Goal: Task Accomplishment & Management: Manage account settings

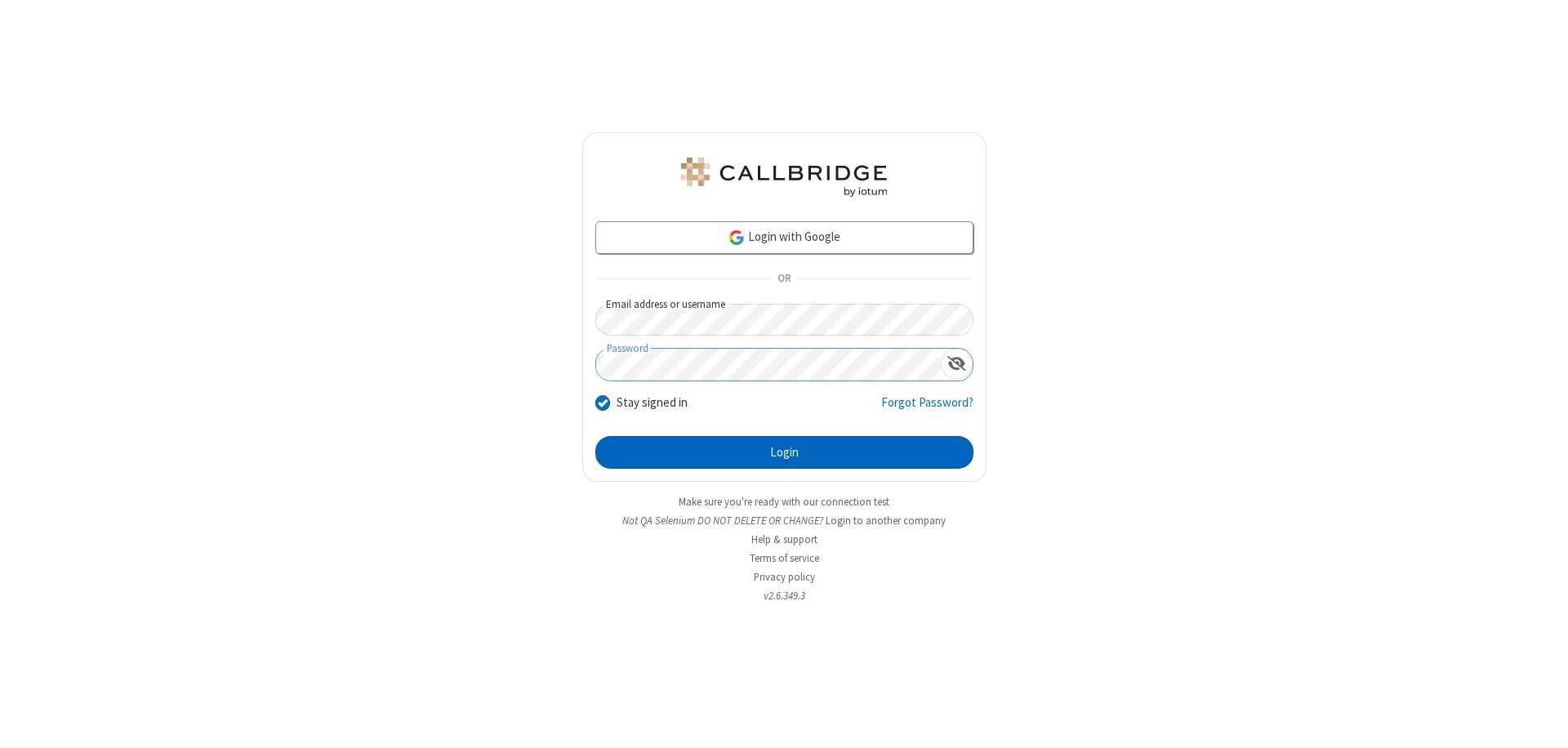
click at [784, 453] on button "Login" at bounding box center [784, 453] width 378 height 33
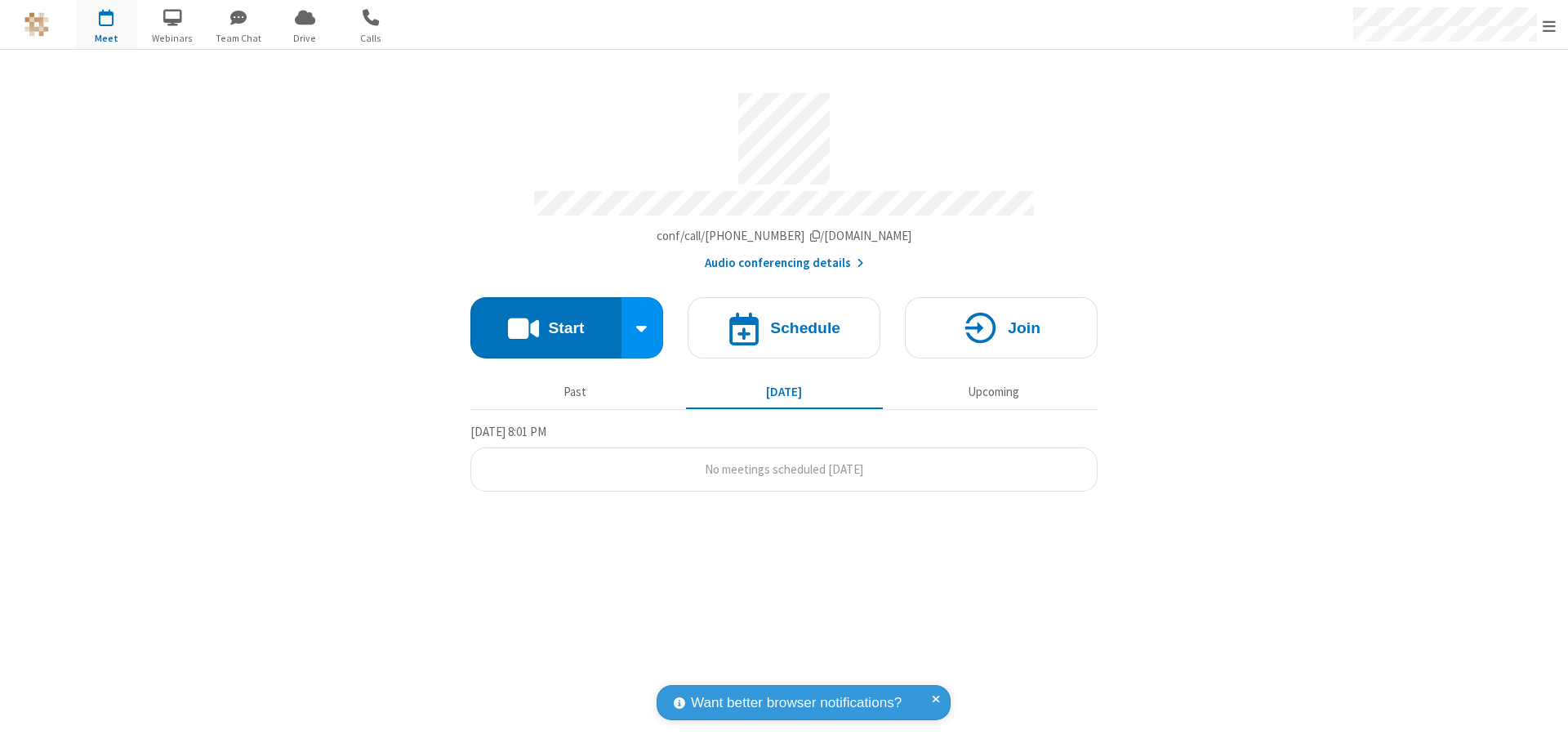
click at [1550, 26] on span "Open menu" at bounding box center [1550, 27] width 13 height 17
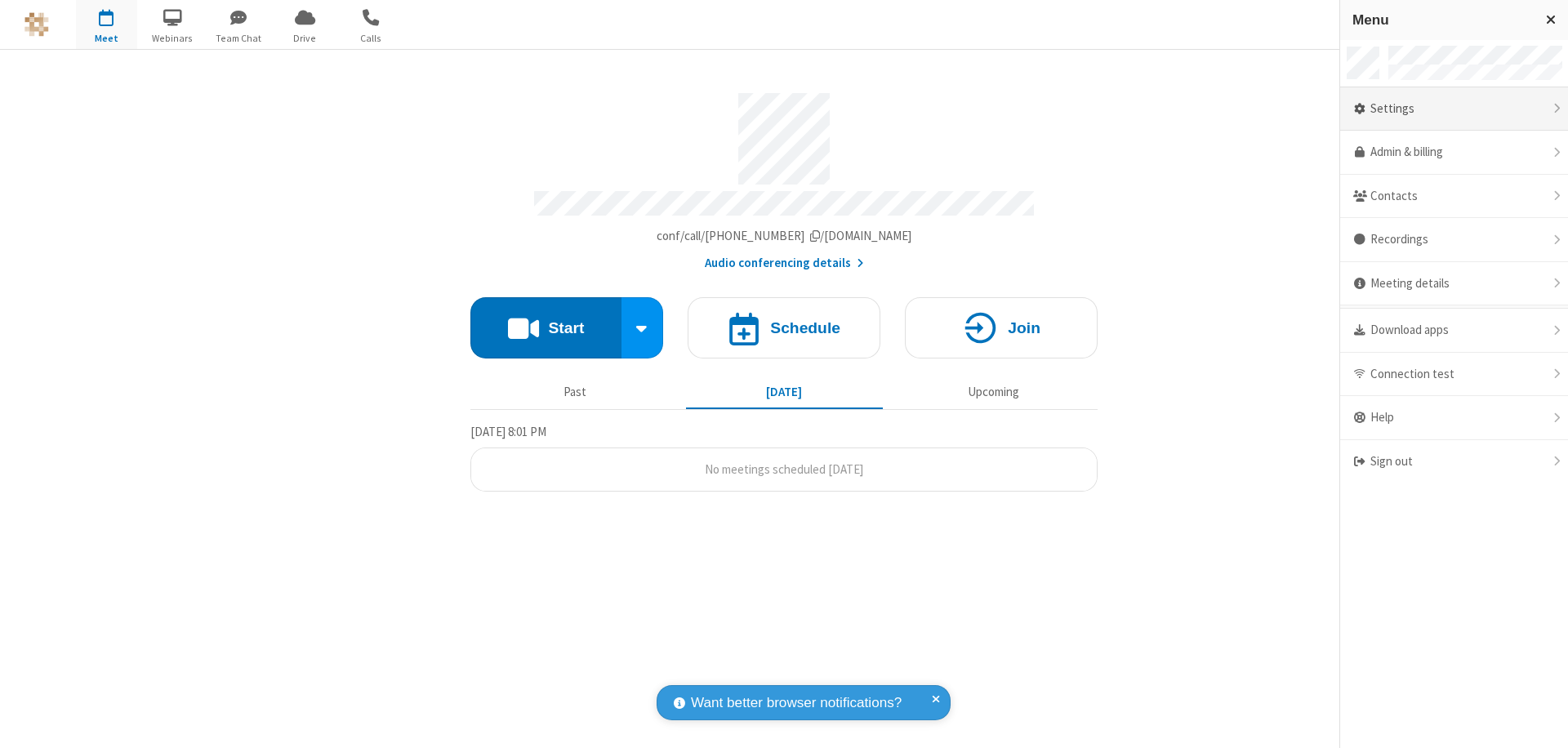
click at [1454, 109] on div "Settings" at bounding box center [1455, 109] width 228 height 44
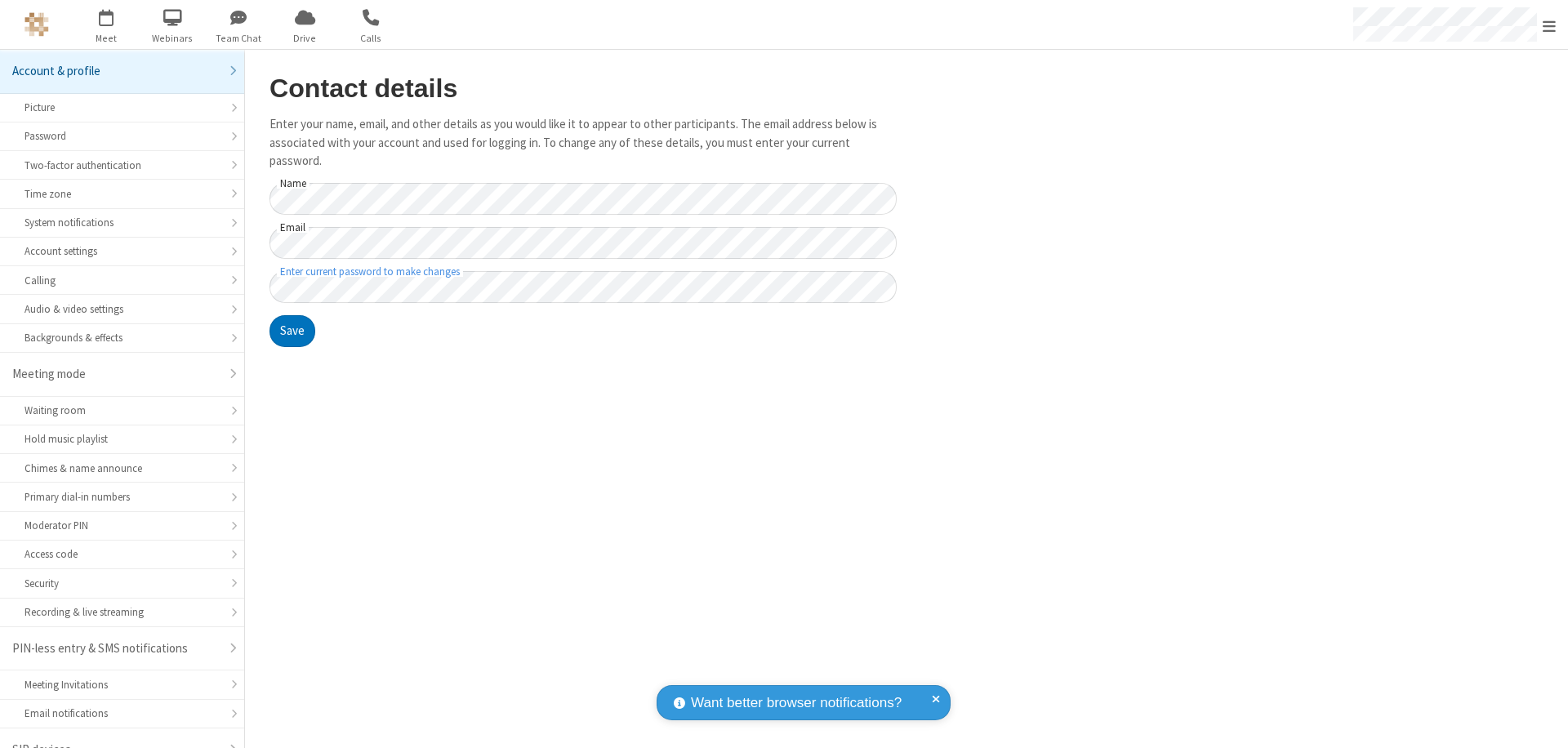
scroll to position [23, 0]
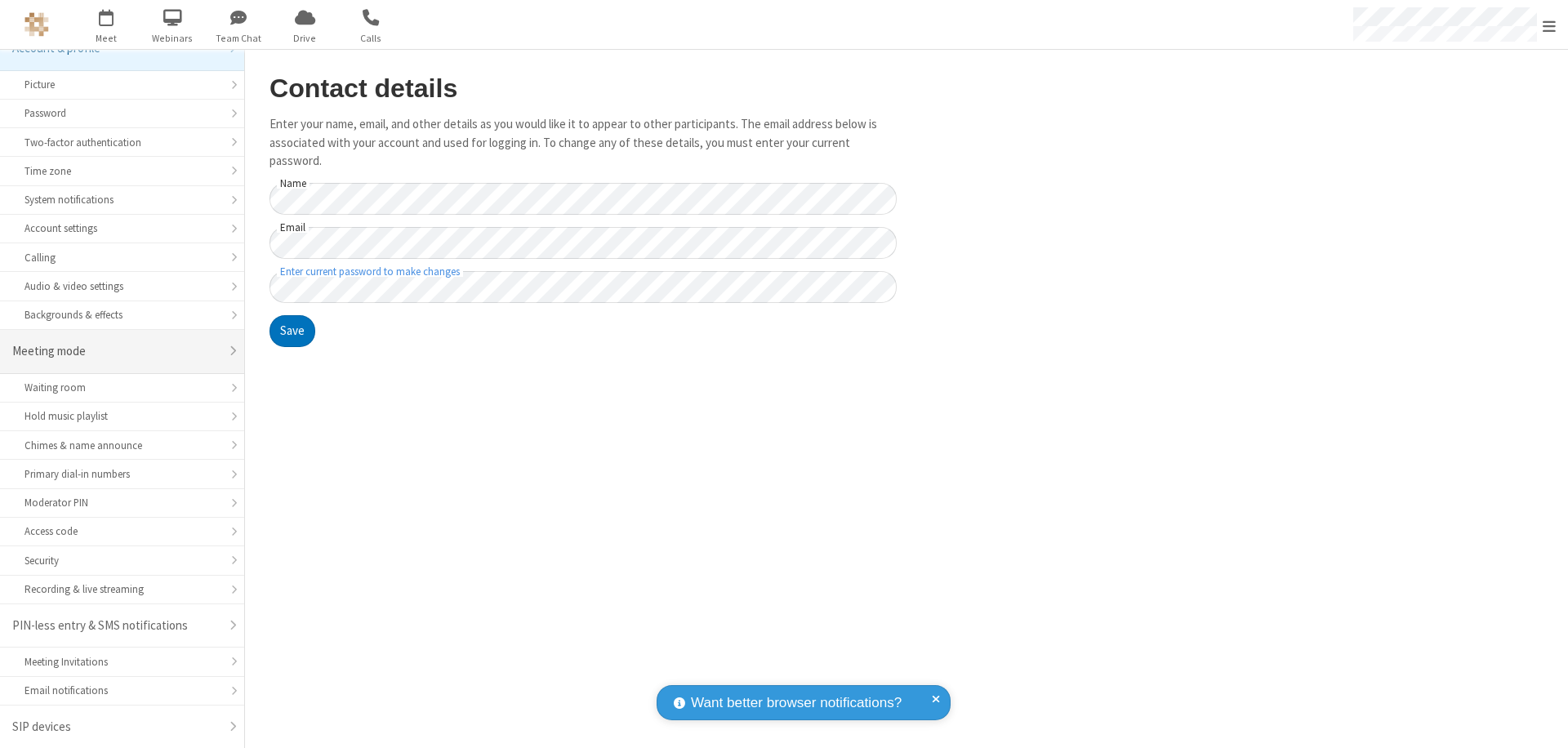
click at [116, 351] on div "Meeting mode" at bounding box center [115, 351] width 207 height 18
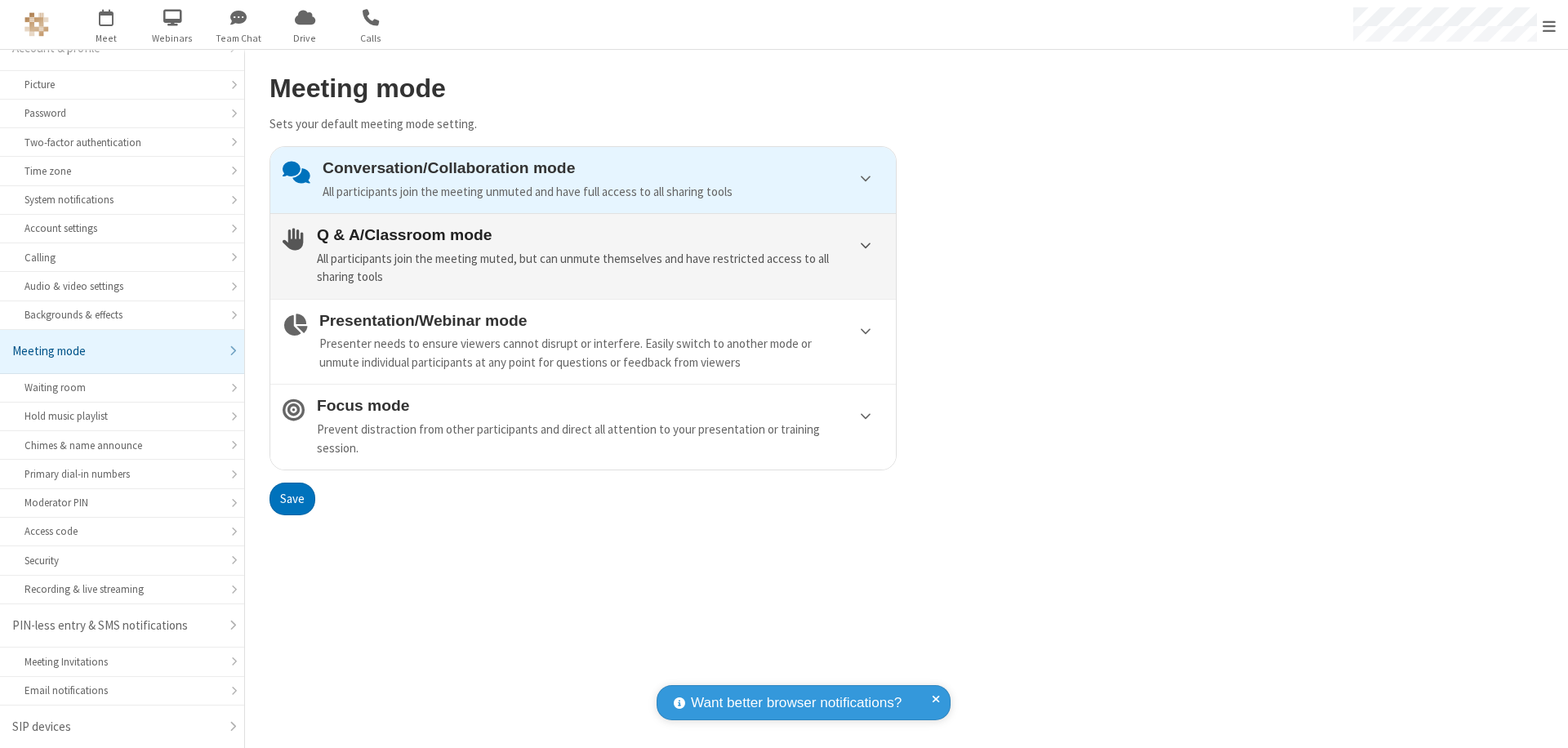
click at [583, 256] on div "All participants join the meeting muted, but can unmute themselves and have res…" at bounding box center [600, 269] width 567 height 37
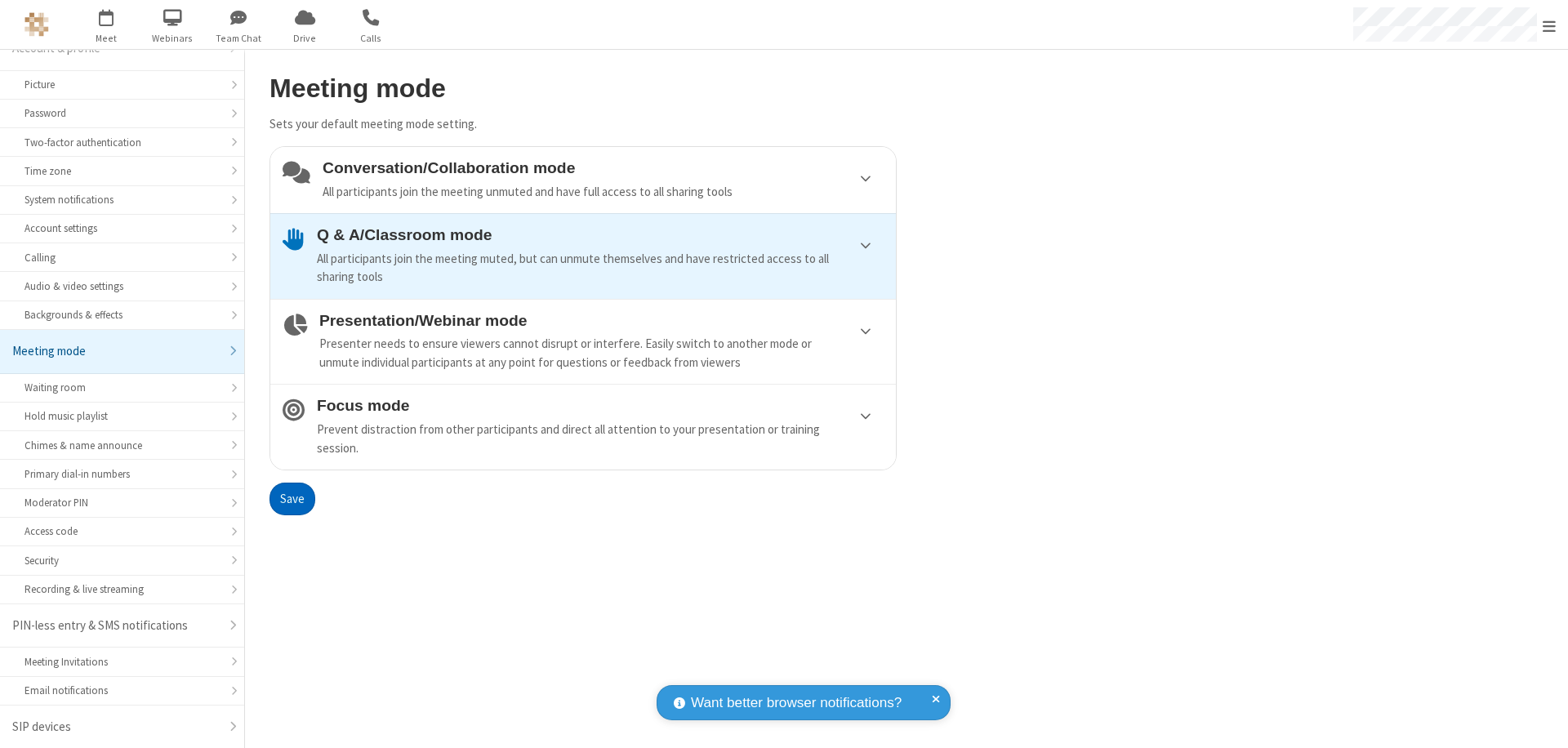
click at [292, 499] on button "Save" at bounding box center [293, 500] width 46 height 33
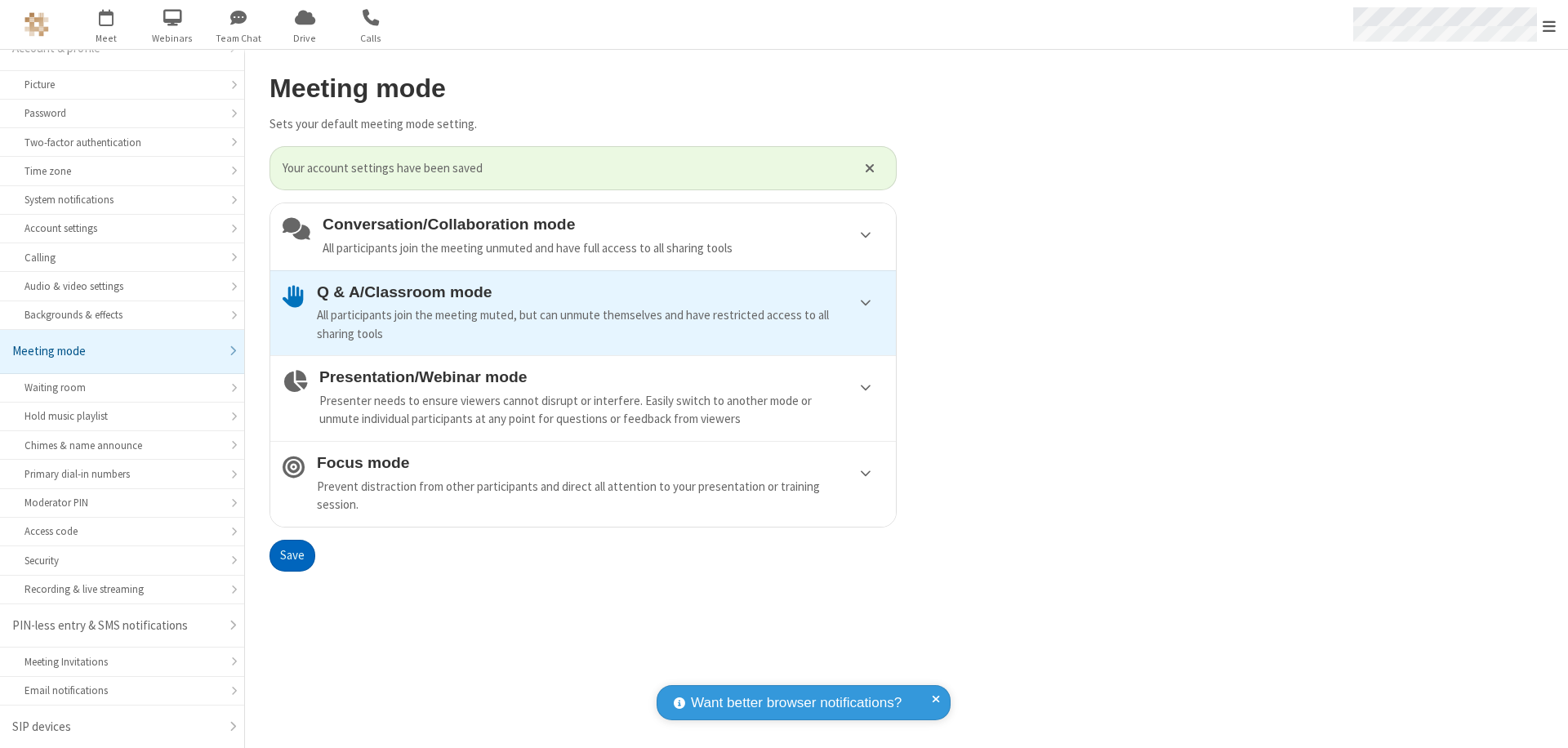
click at [1550, 25] on span "Open menu" at bounding box center [1550, 27] width 13 height 17
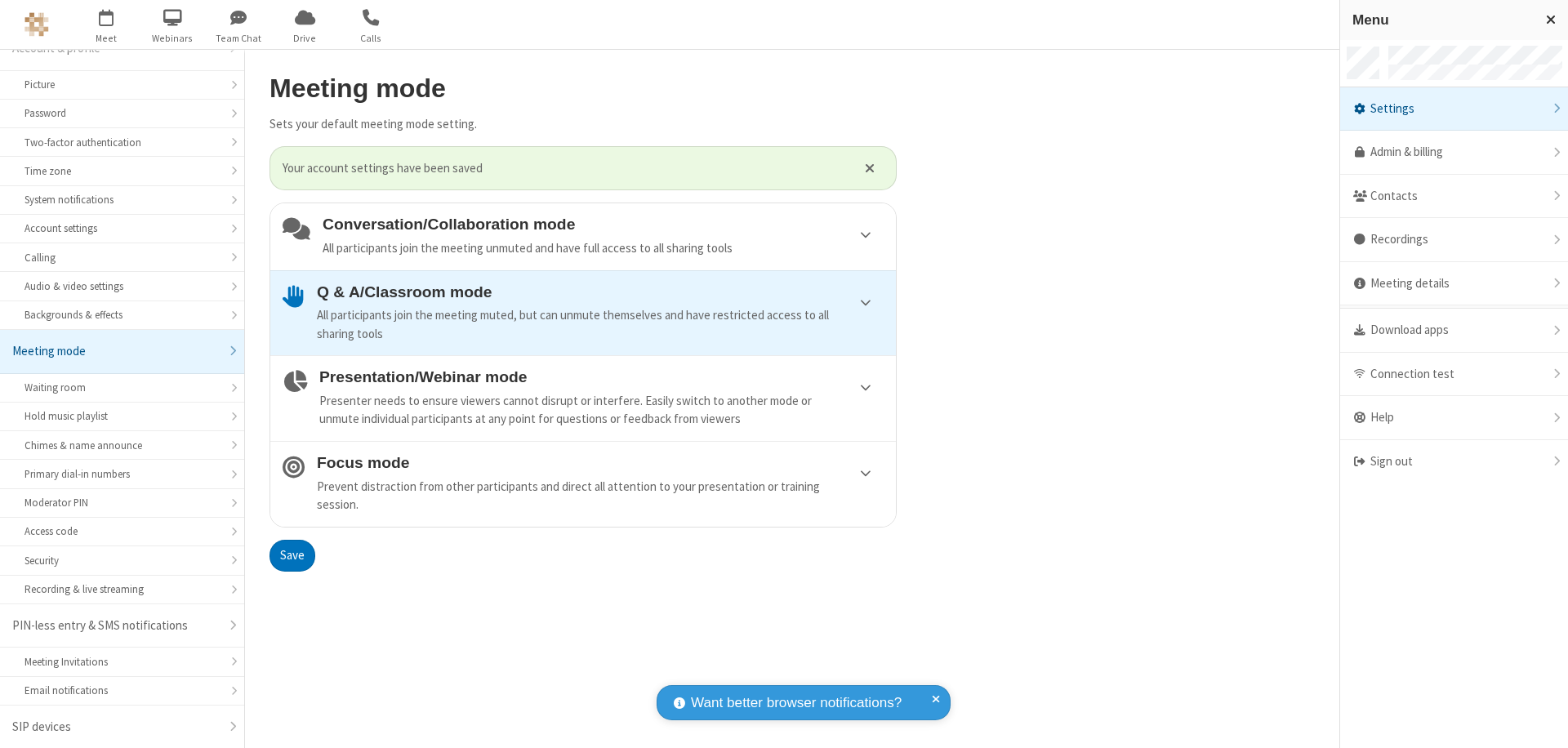
click at [1454, 462] on div "Sign out" at bounding box center [1455, 461] width 228 height 43
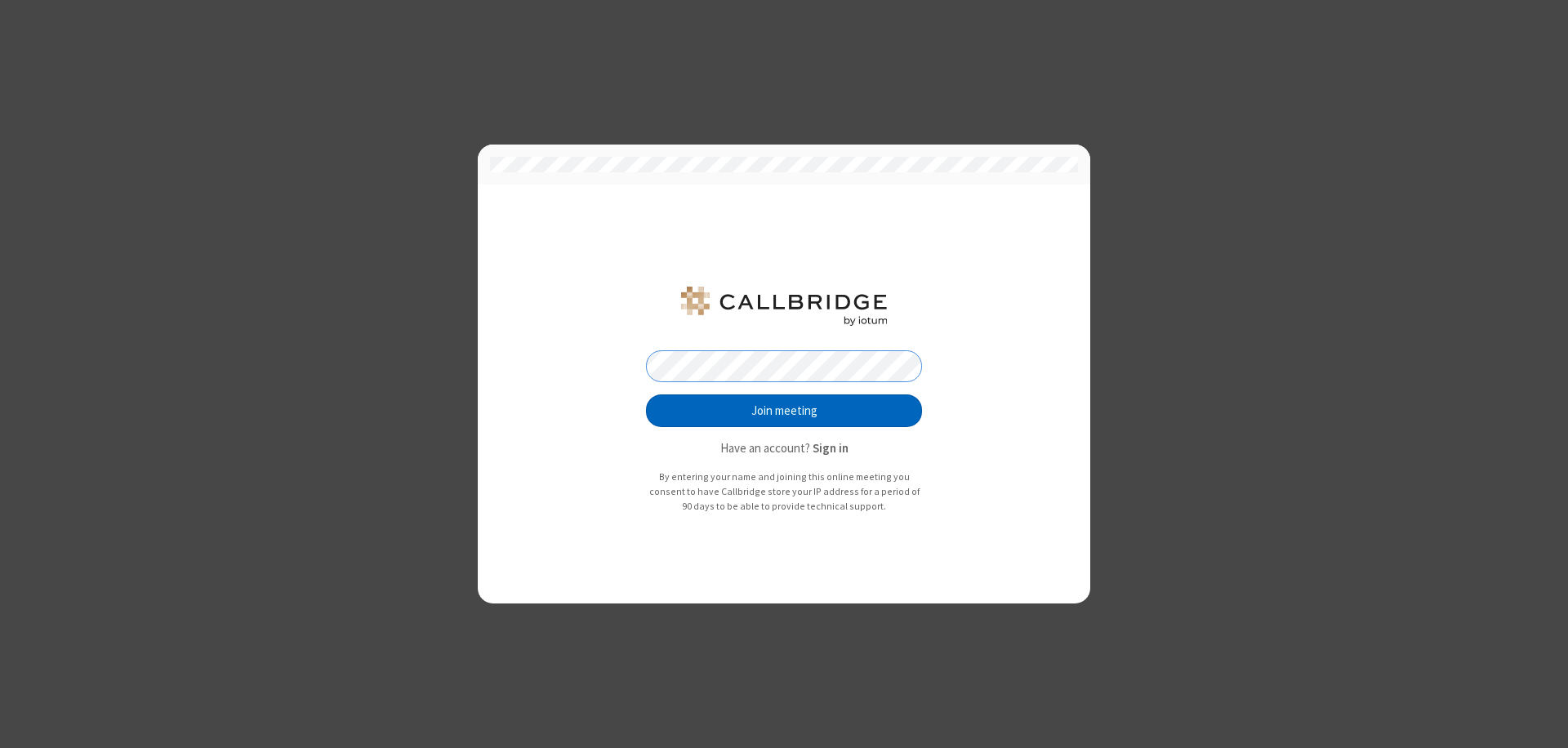
click at [784, 411] on button "Join meeting" at bounding box center [784, 411] width 276 height 33
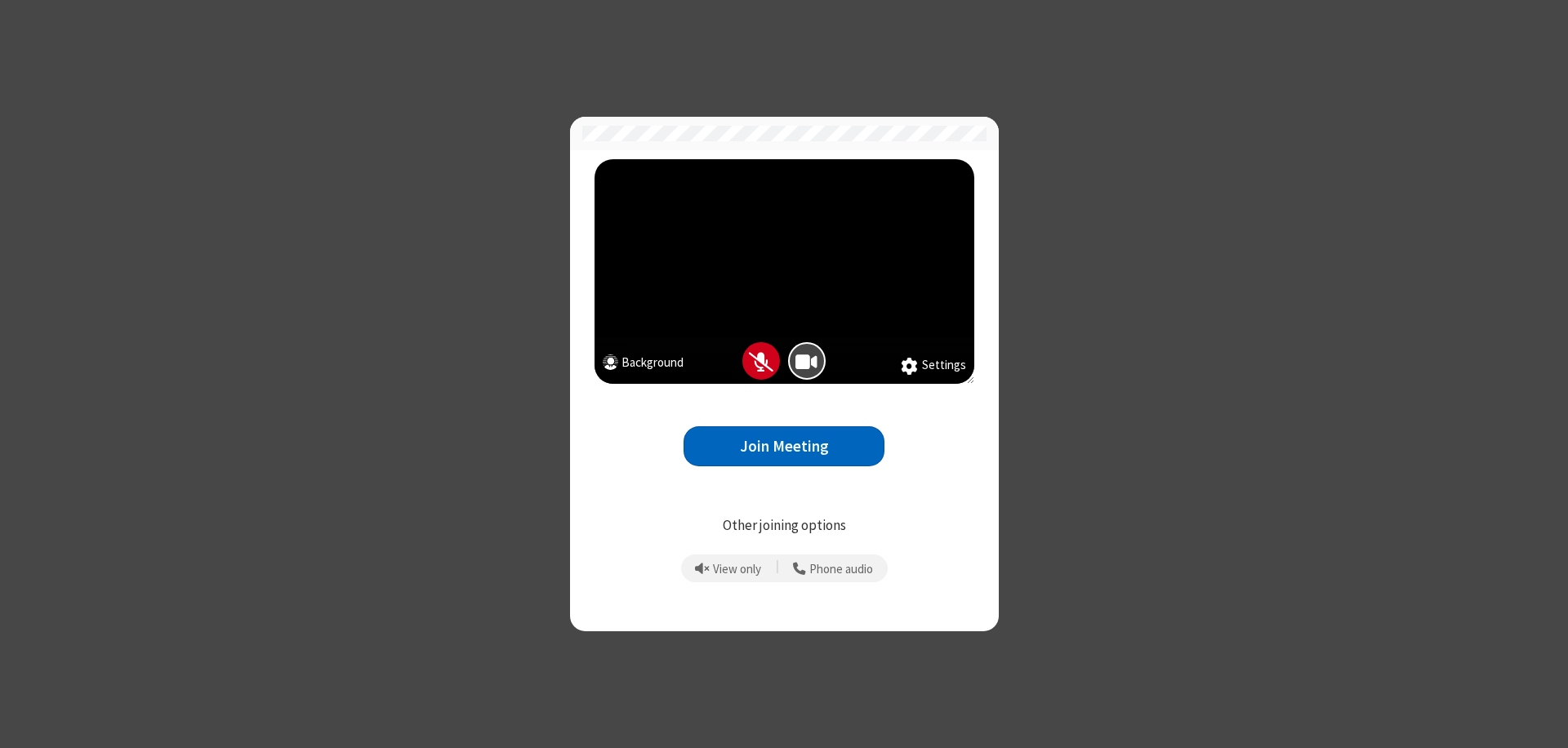
click at [784, 446] on button "Join Meeting" at bounding box center [784, 445] width 201 height 40
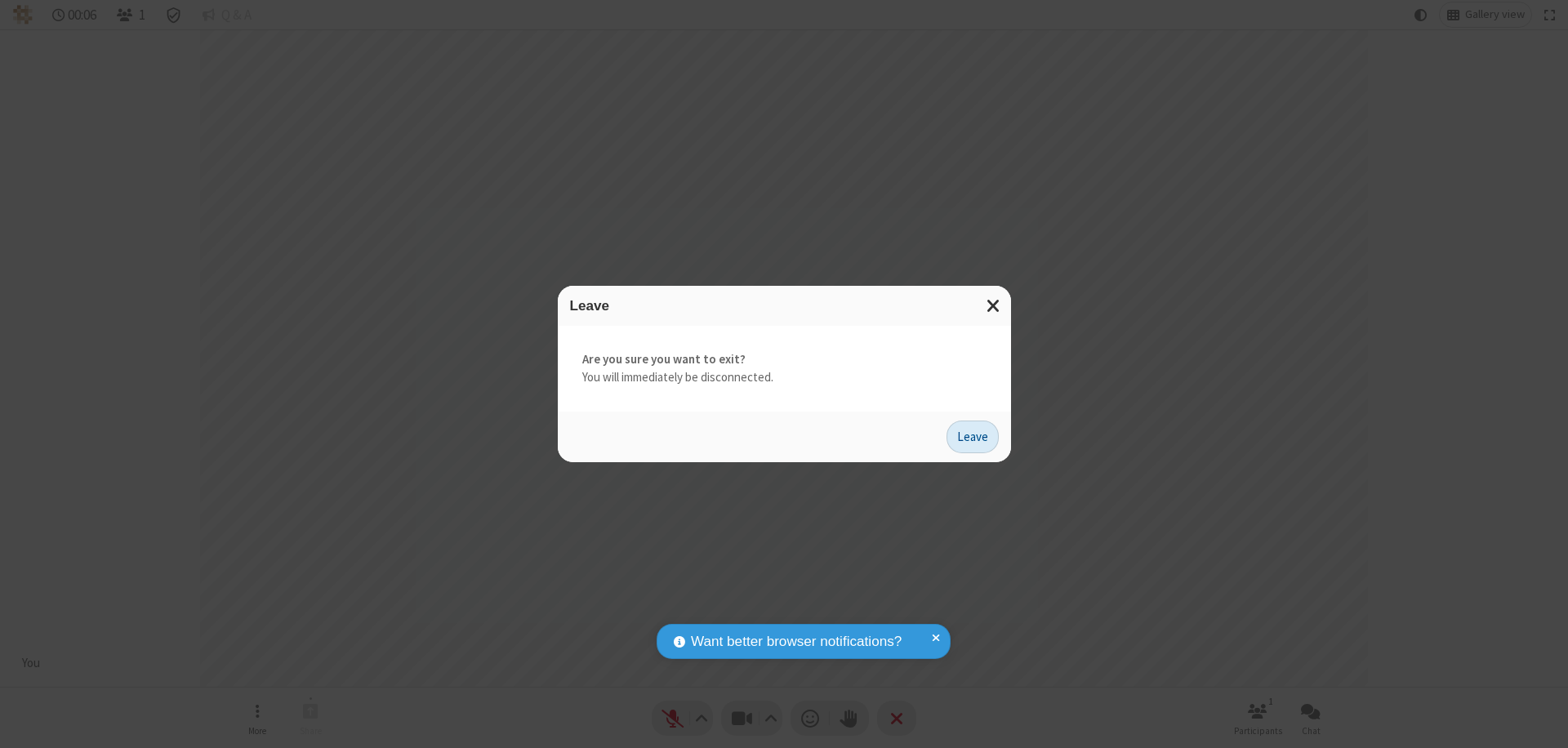
click at [973, 436] on button "Leave" at bounding box center [973, 437] width 52 height 33
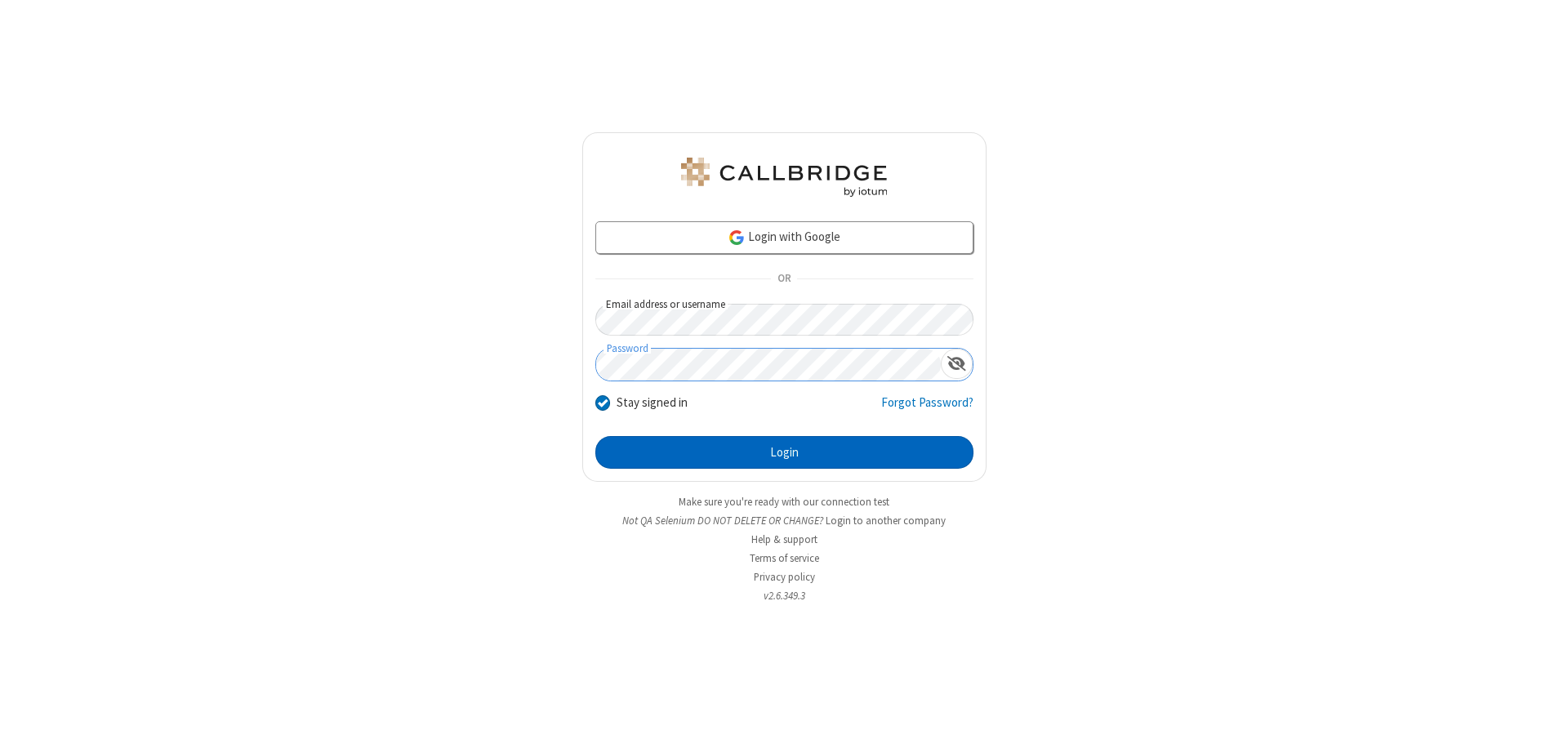
click at [784, 453] on button "Login" at bounding box center [784, 453] width 378 height 33
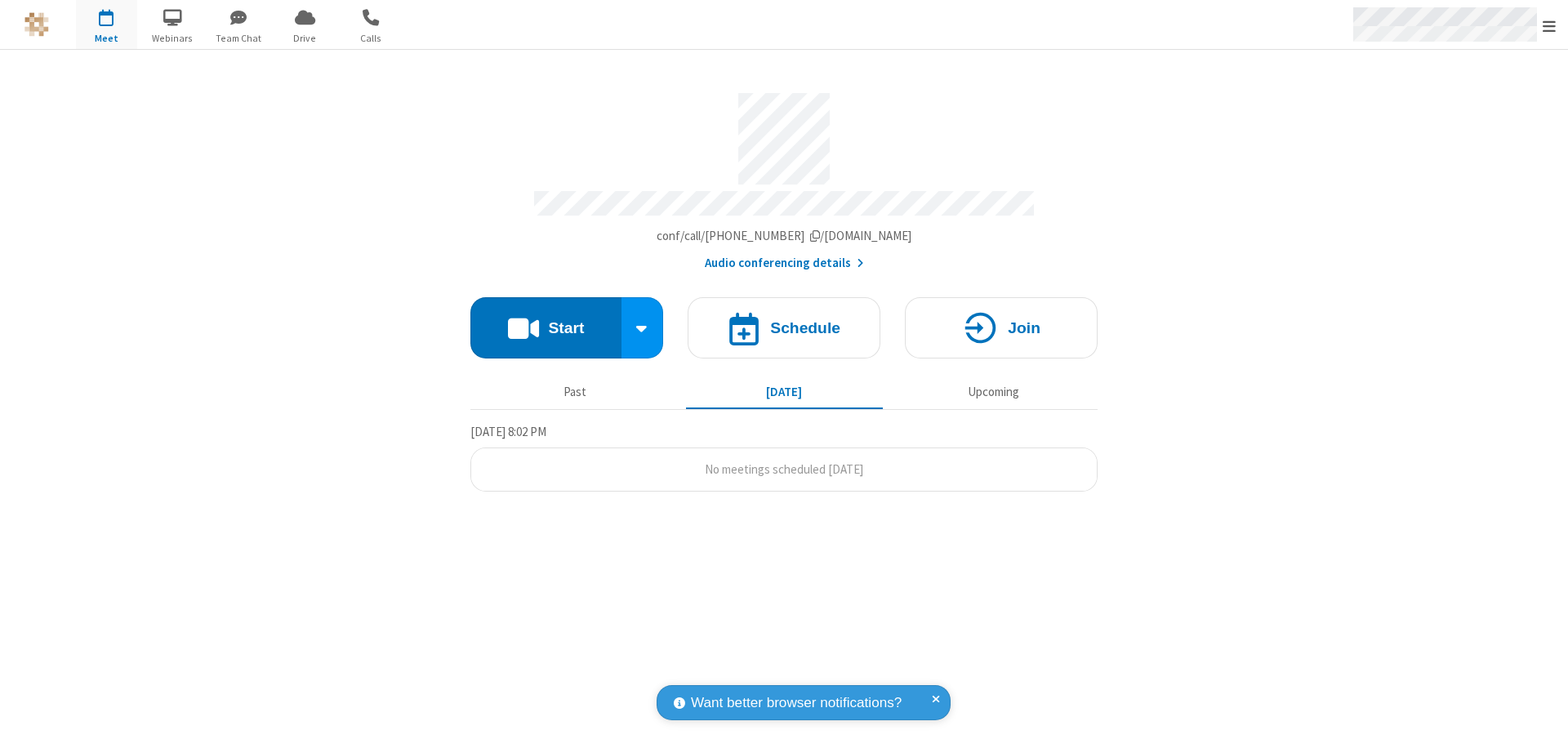
click at [1550, 26] on span "Open menu" at bounding box center [1550, 27] width 13 height 17
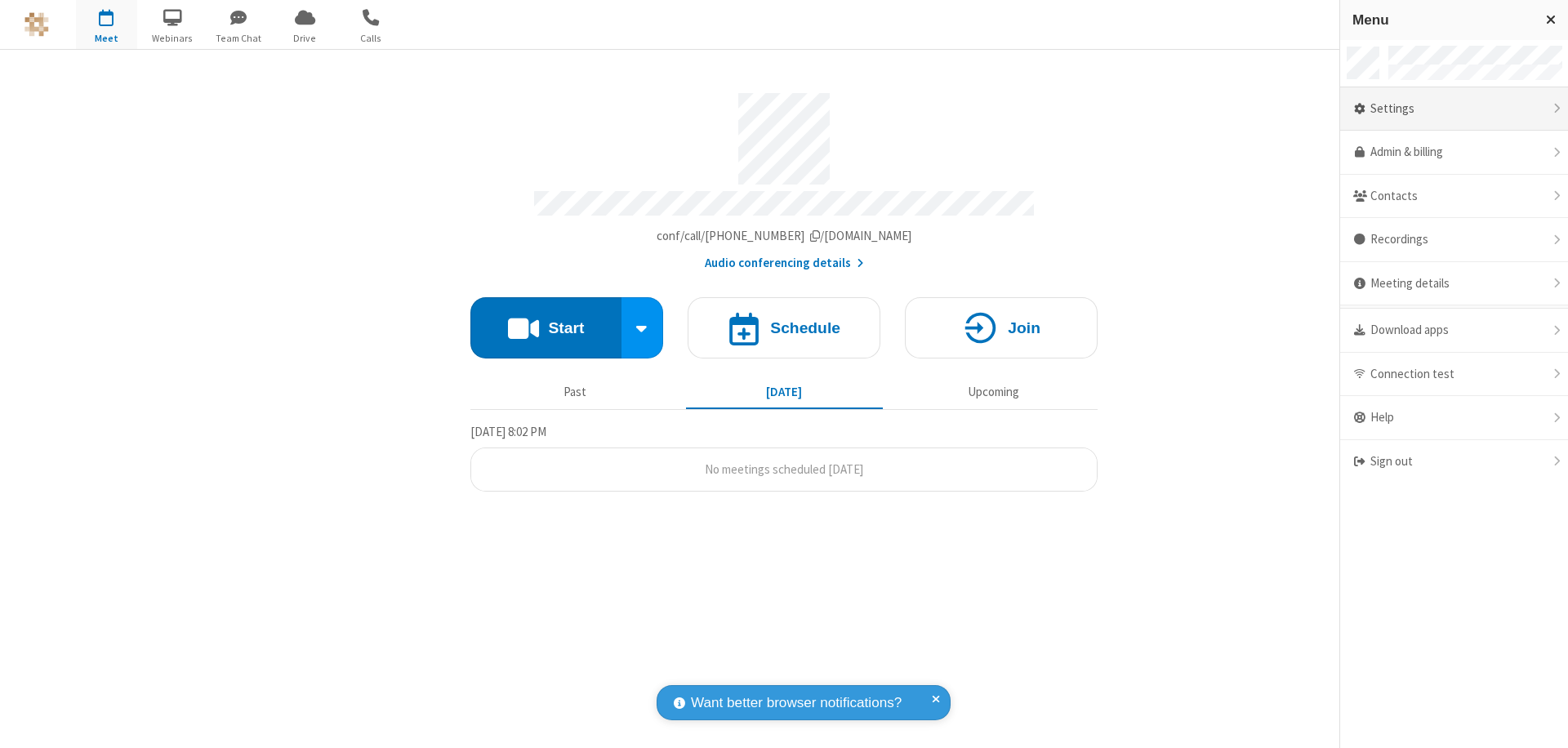
click at [1454, 109] on div "Settings" at bounding box center [1455, 109] width 228 height 44
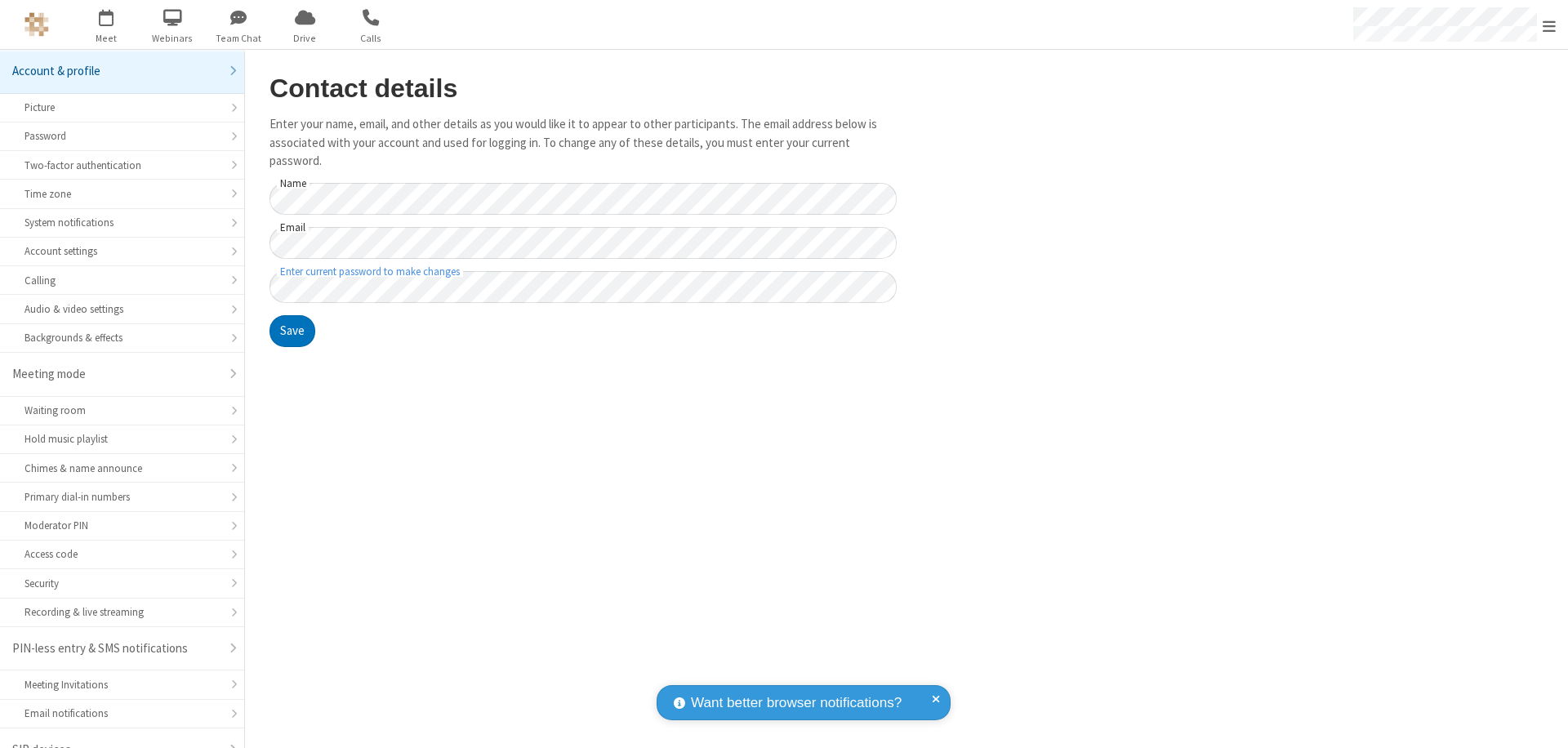
scroll to position [23, 0]
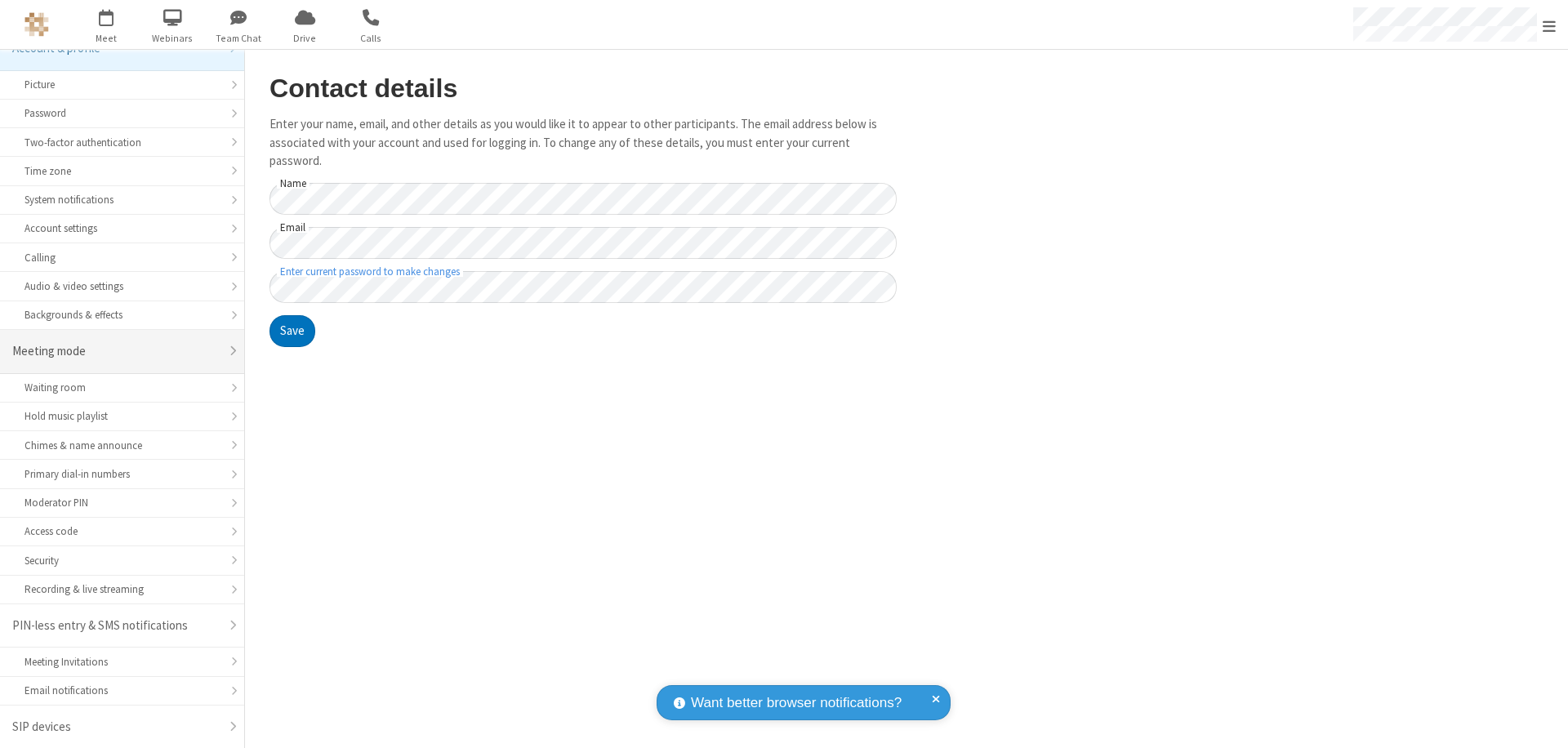
click at [116, 351] on div "Meeting mode" at bounding box center [115, 351] width 207 height 18
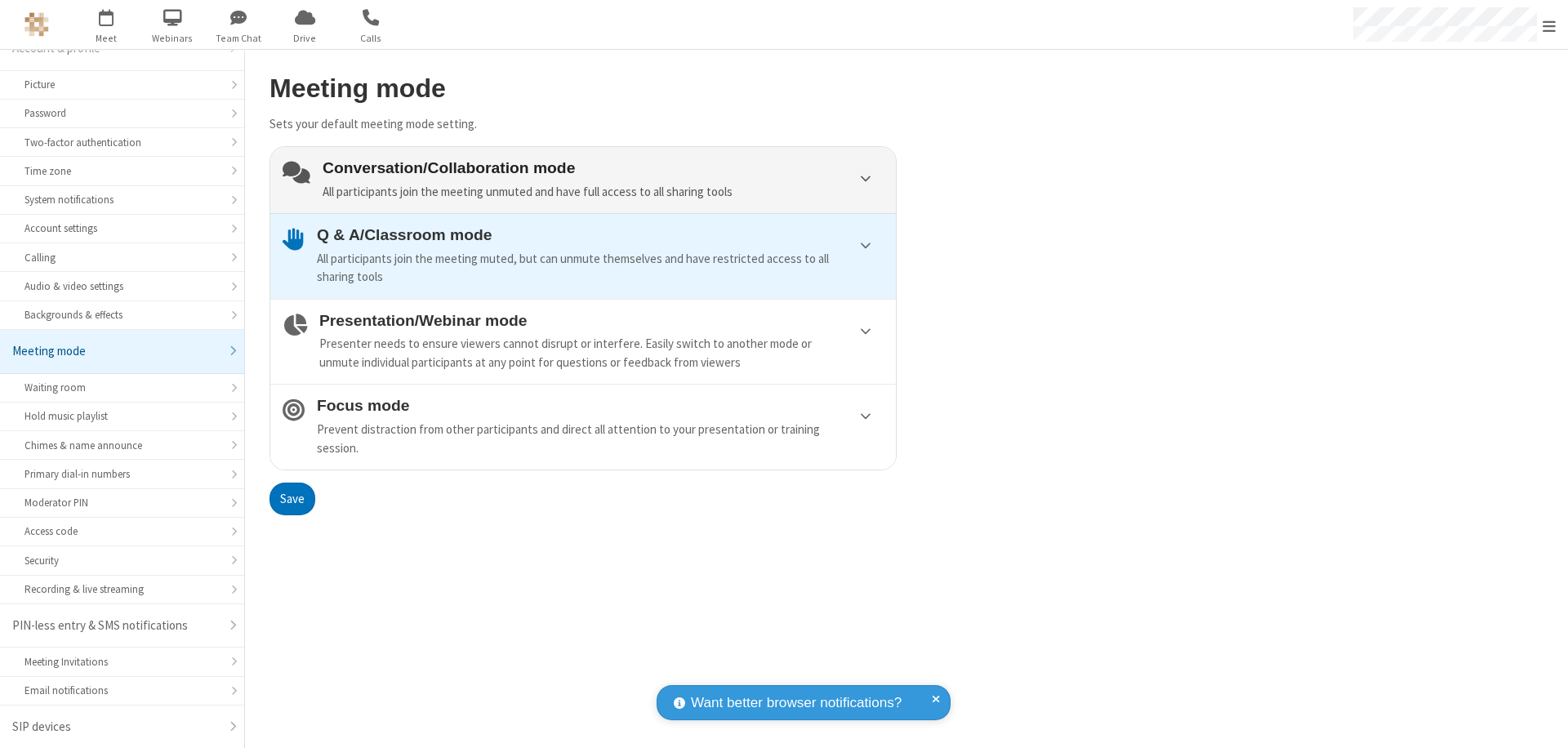
click at [583, 179] on div "Conversation/Collaboration mode All participants join the meeting unmuted and h…" at bounding box center [604, 179] width 561 height 41
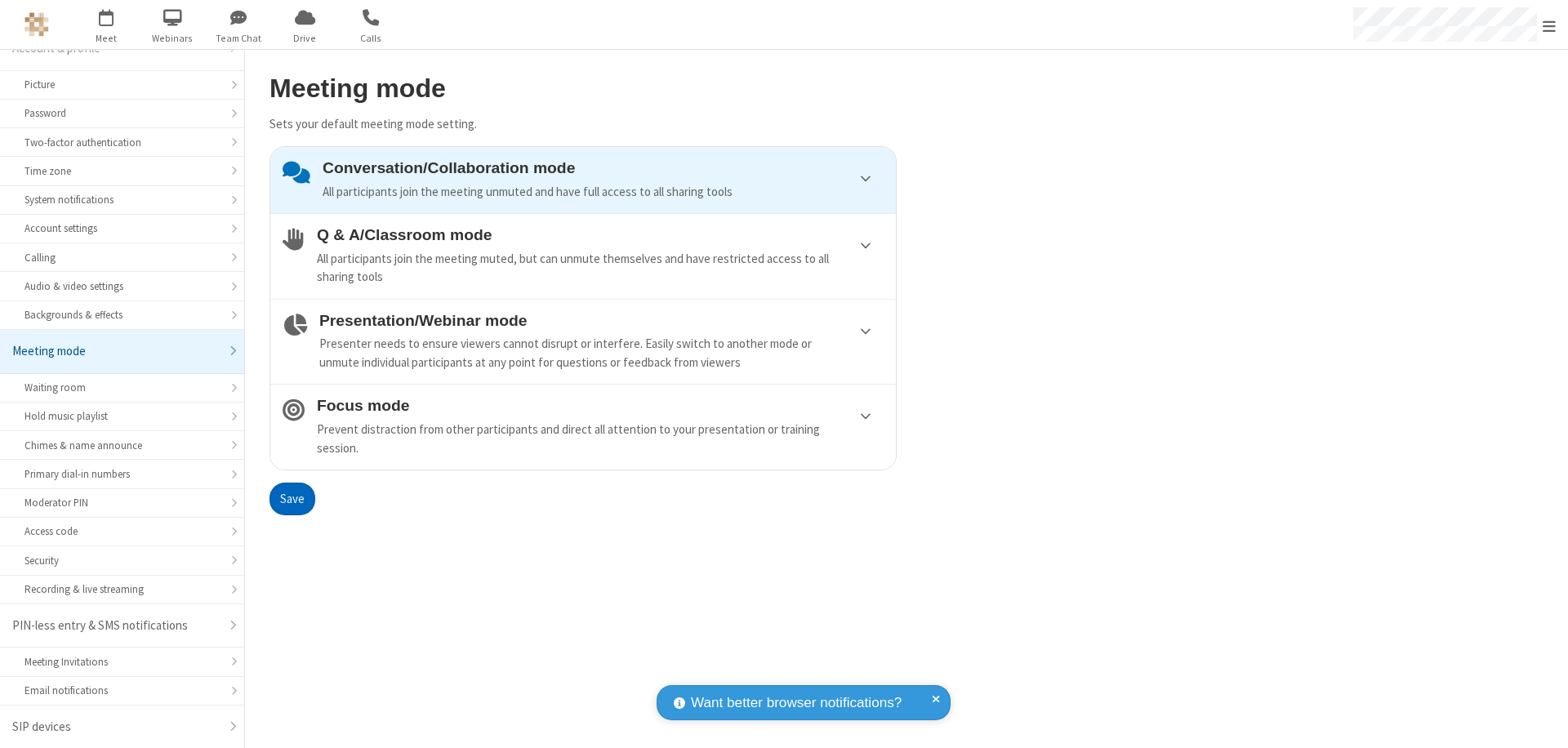
click at [292, 499] on button "Save" at bounding box center [293, 500] width 46 height 33
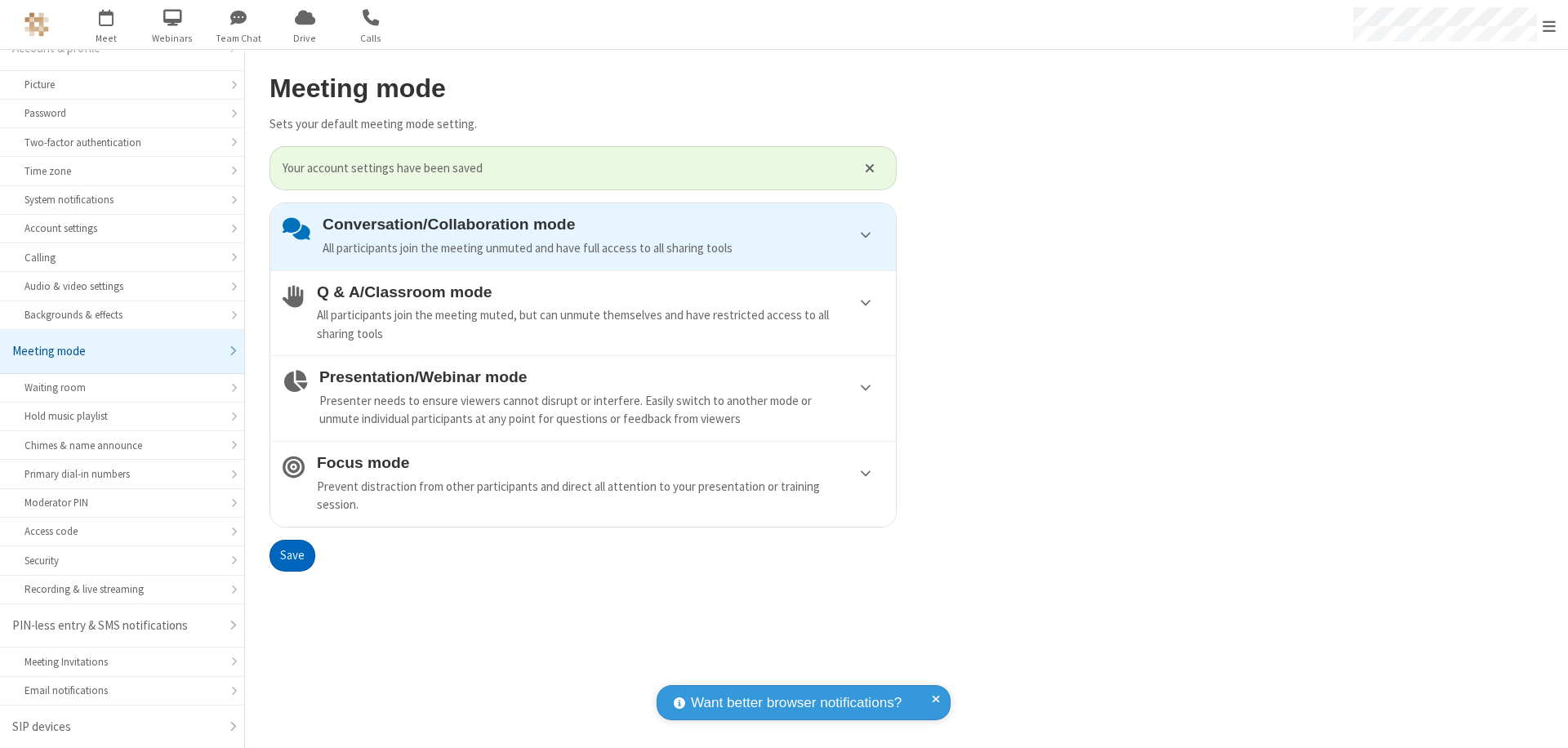
click at [1550, 25] on span "Open menu" at bounding box center [1550, 27] width 13 height 17
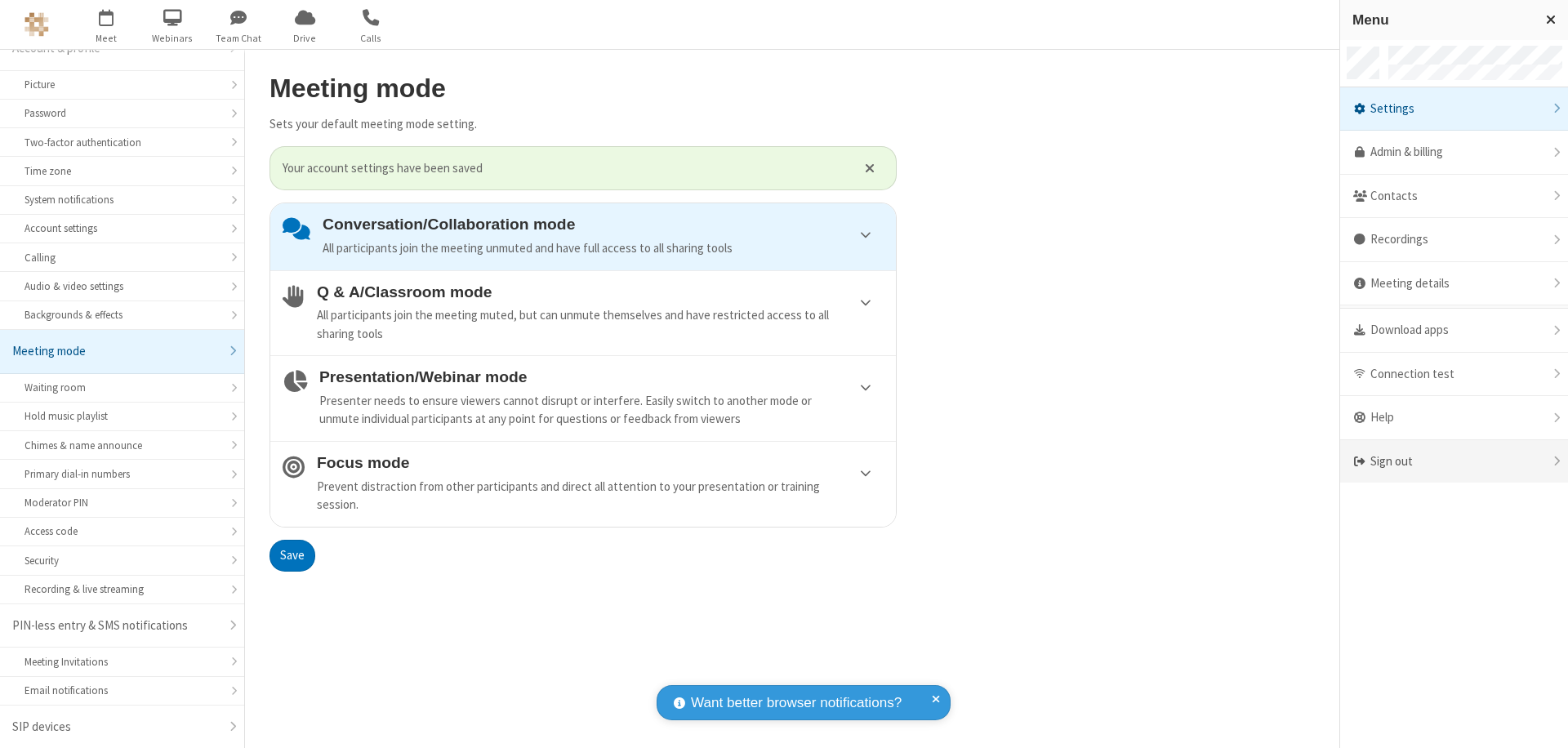
click at [1454, 462] on div "Sign out" at bounding box center [1455, 461] width 228 height 43
